Goal: Check status: Check status

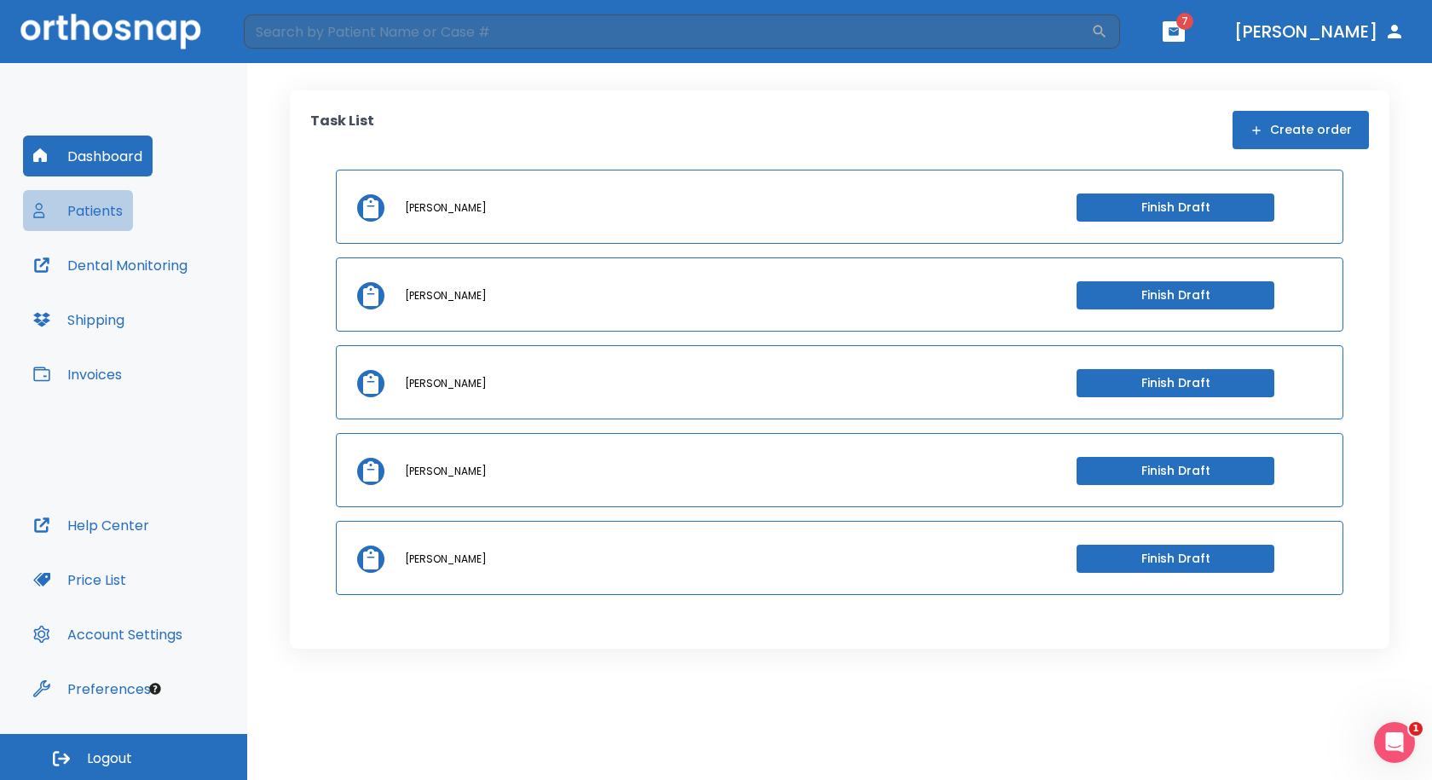
click at [78, 206] on button "Patients" at bounding box center [78, 210] width 110 height 41
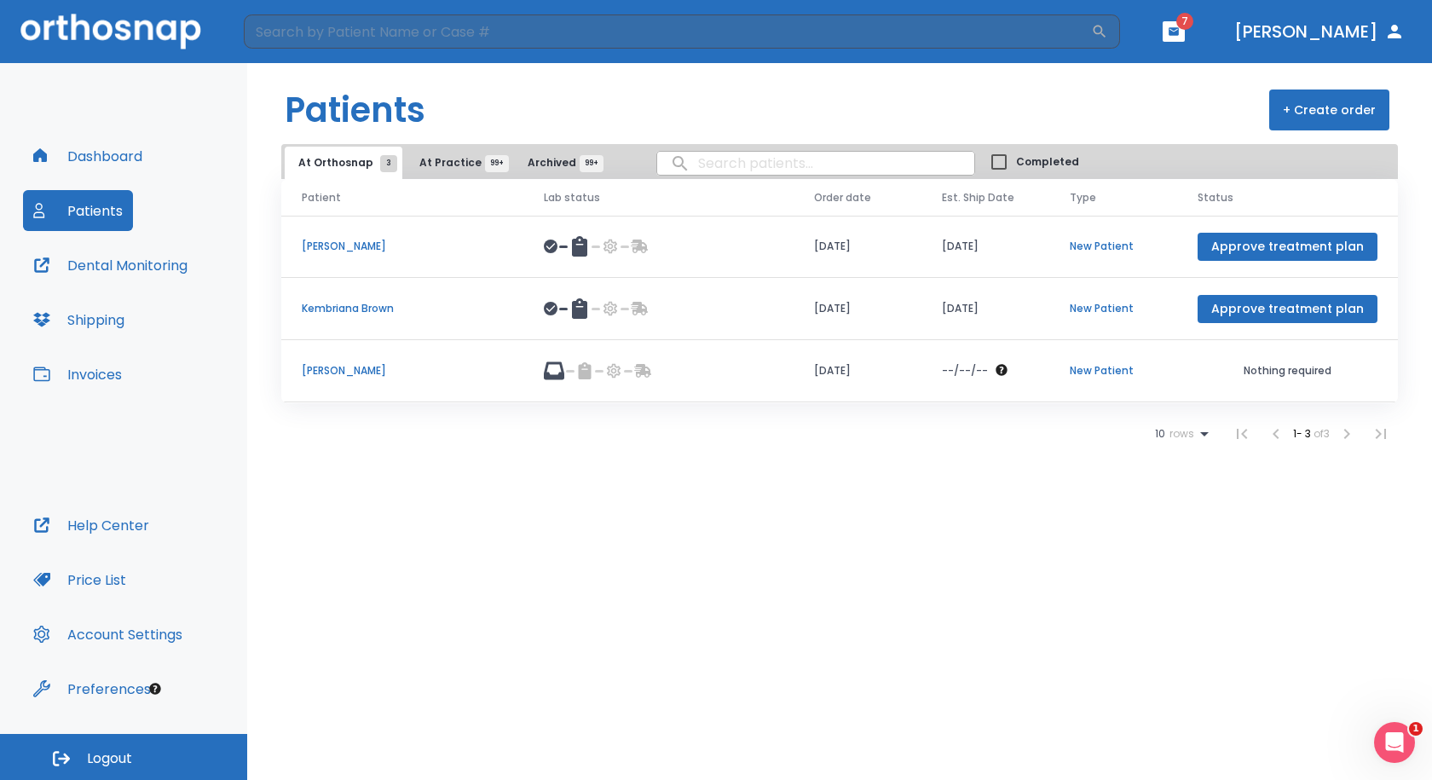
click at [343, 374] on p "[PERSON_NAME]" at bounding box center [402, 370] width 201 height 15
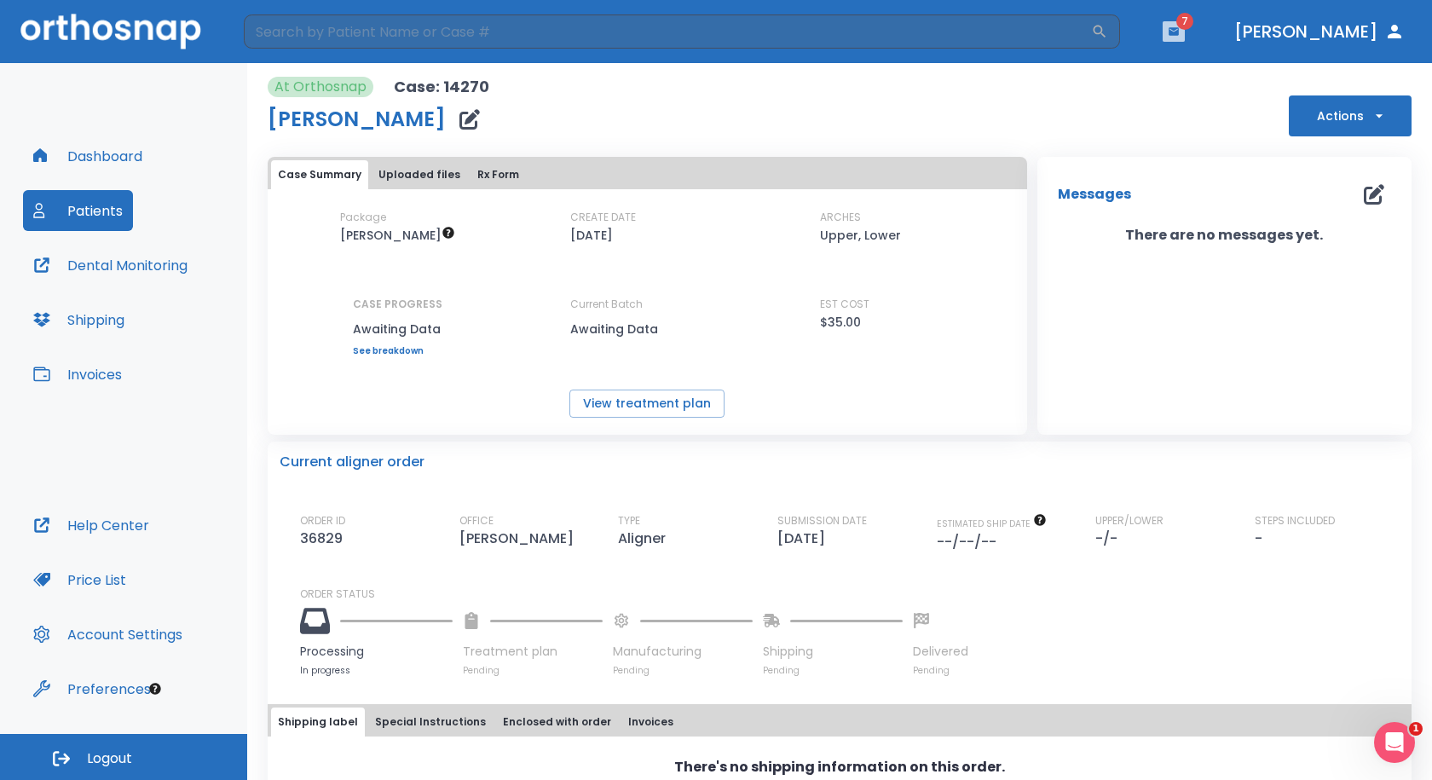
click at [1162, 40] on button "button" at bounding box center [1173, 31] width 22 height 20
